Goal: Navigation & Orientation: Find specific page/section

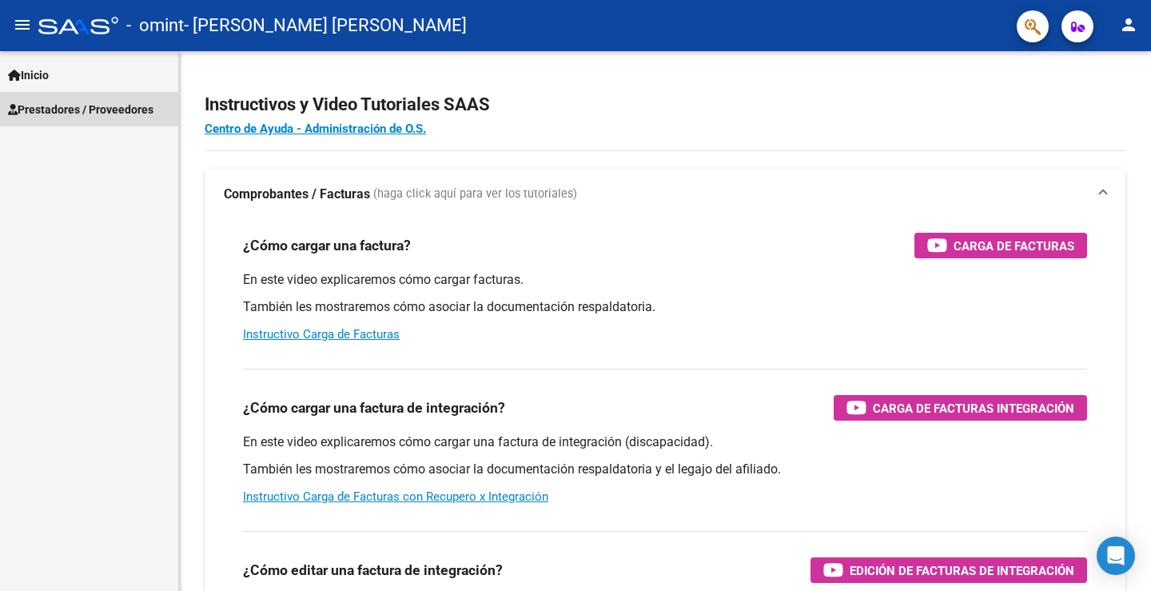
click at [70, 101] on span "Prestadores / Proveedores" at bounding box center [81, 110] width 146 height 18
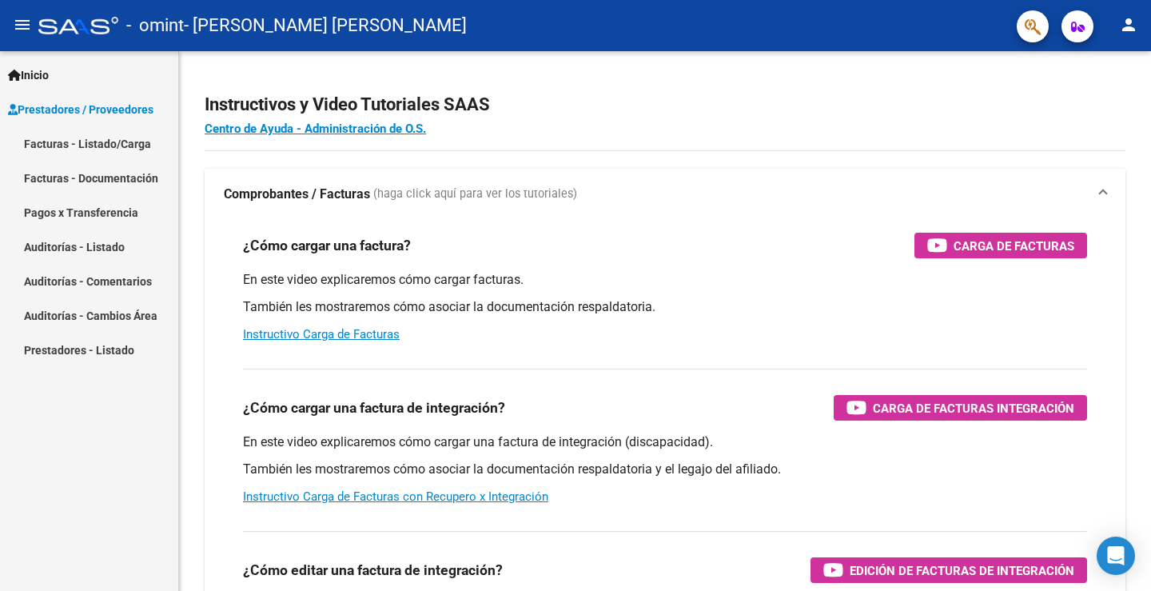
click at [76, 145] on link "Facturas - Listado/Carga" at bounding box center [89, 143] width 178 height 34
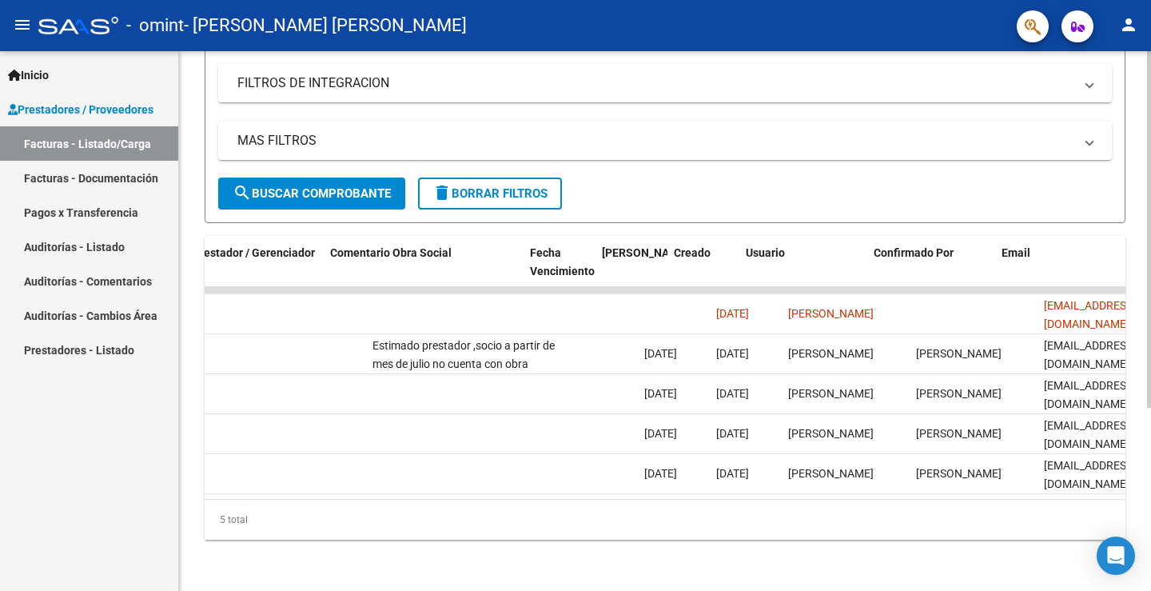
scroll to position [0, 2450]
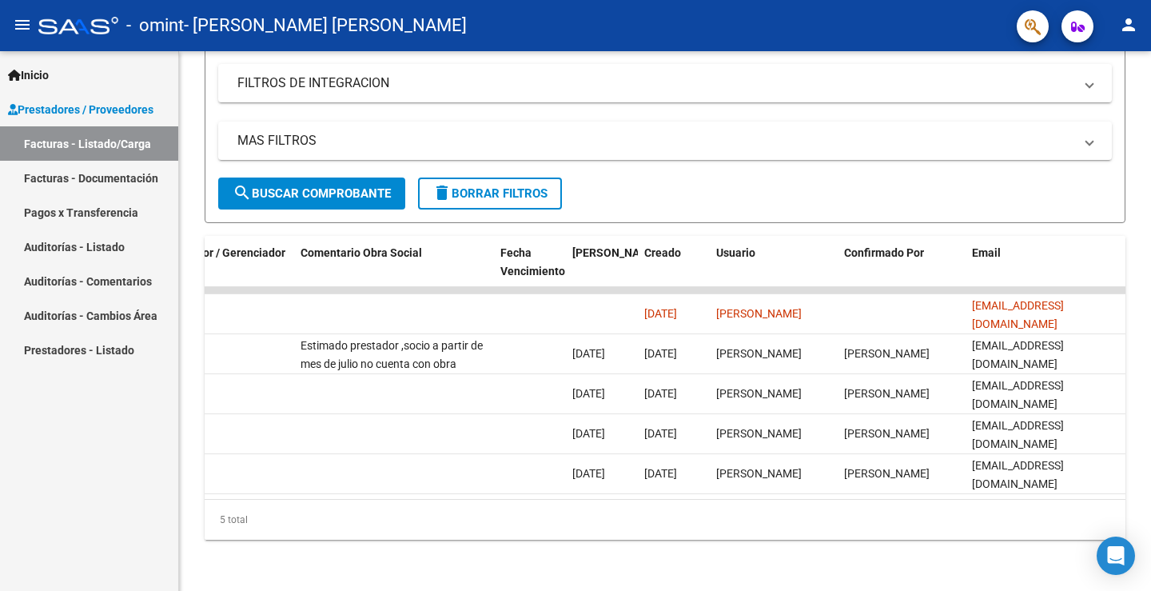
click at [118, 213] on link "Pagos x Transferencia" at bounding box center [89, 212] width 178 height 34
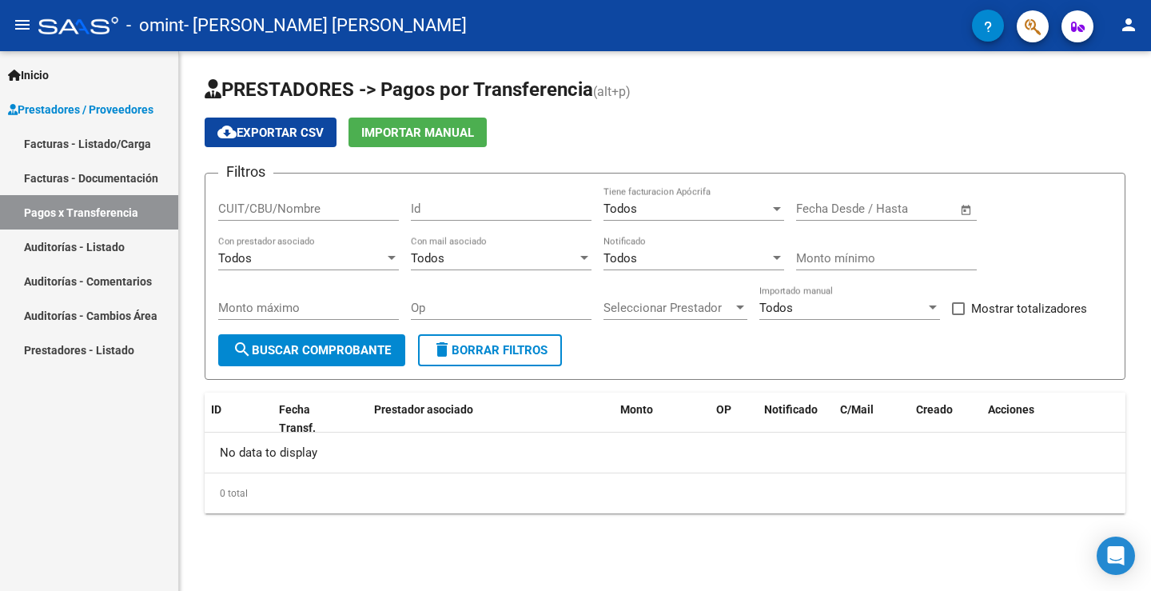
click at [118, 240] on link "Auditorías - Listado" at bounding box center [89, 246] width 178 height 34
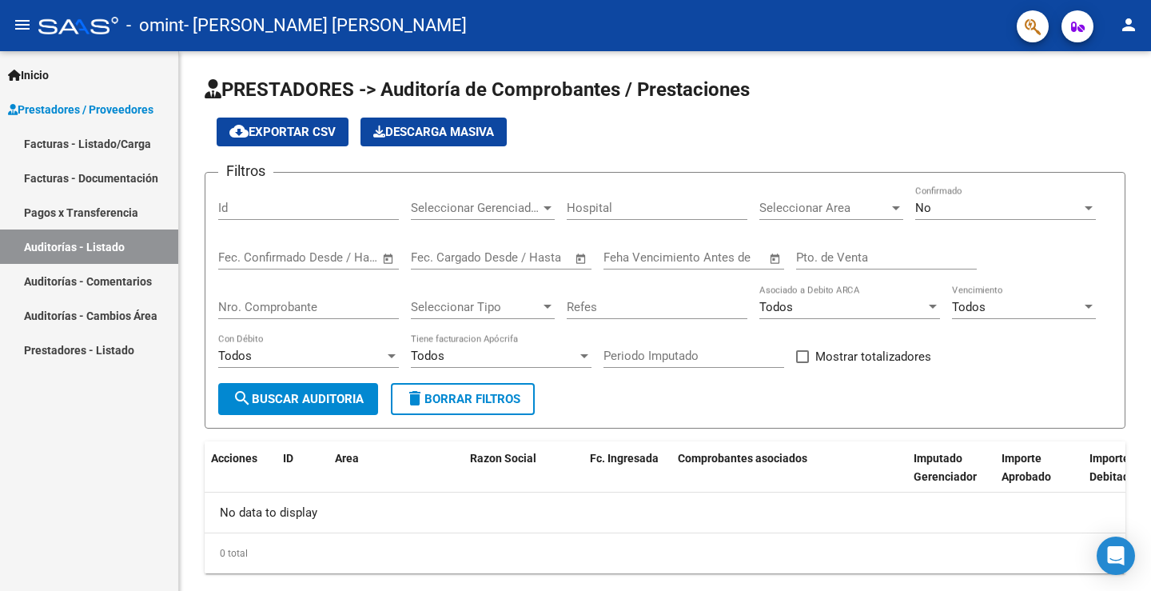
click at [116, 273] on link "Auditorías - Comentarios" at bounding box center [89, 281] width 178 height 34
